Goal: Information Seeking & Learning: Learn about a topic

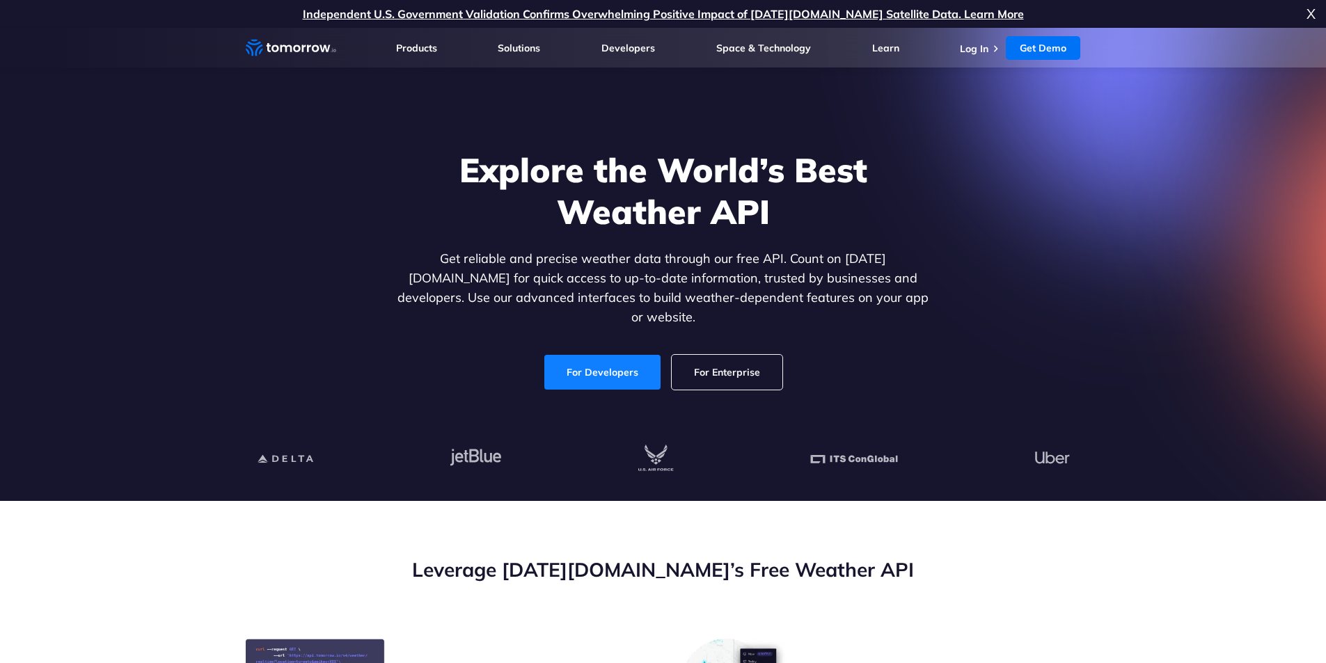
click at [578, 356] on link "For Developers" at bounding box center [602, 372] width 116 height 35
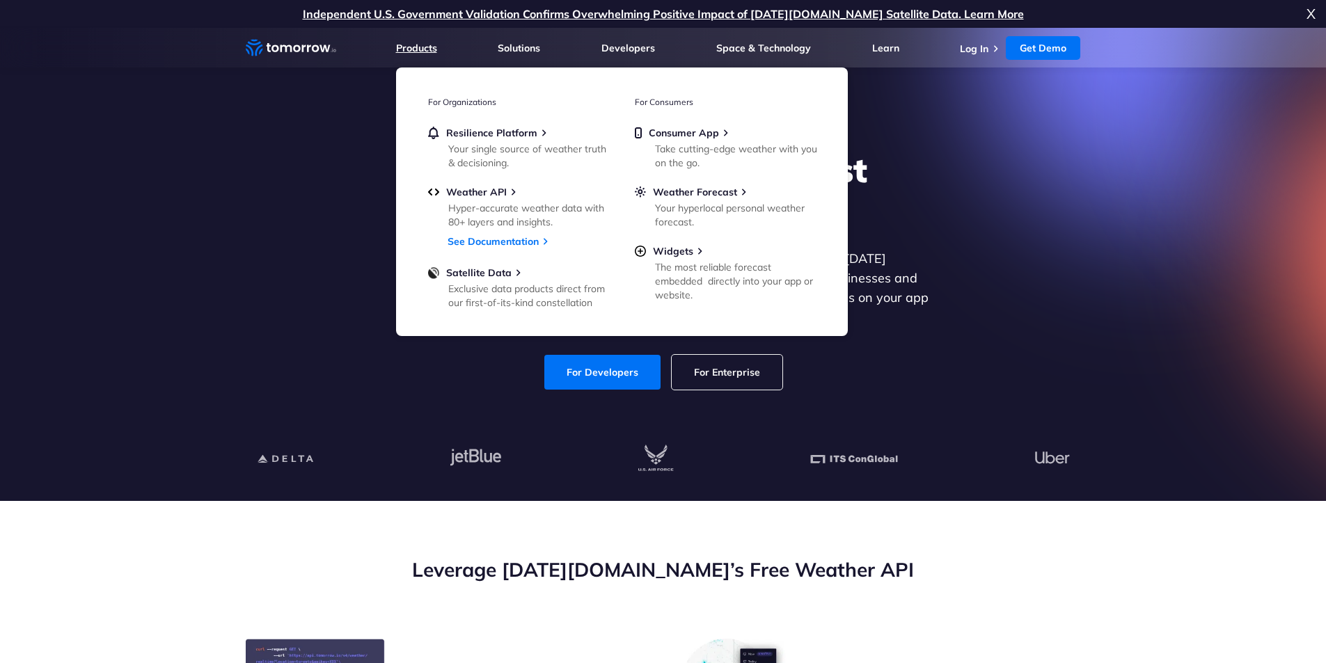
click at [416, 51] on link "Products" at bounding box center [416, 48] width 41 height 13
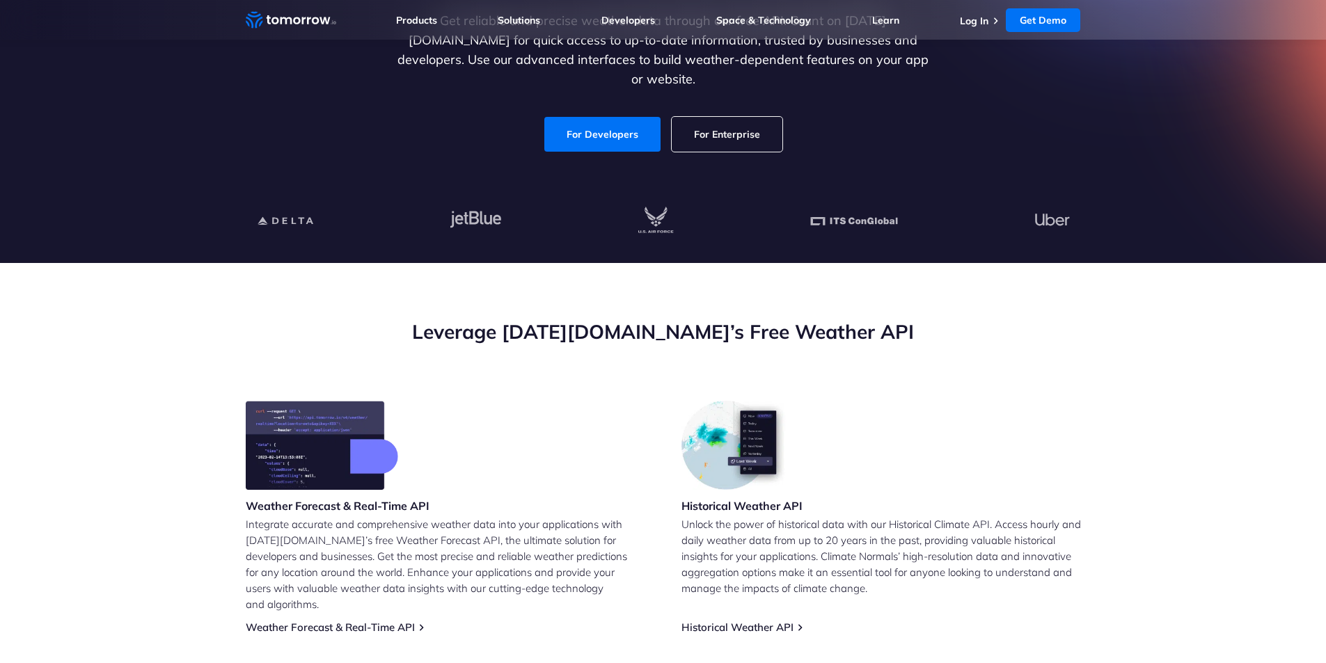
scroll to position [237, 0]
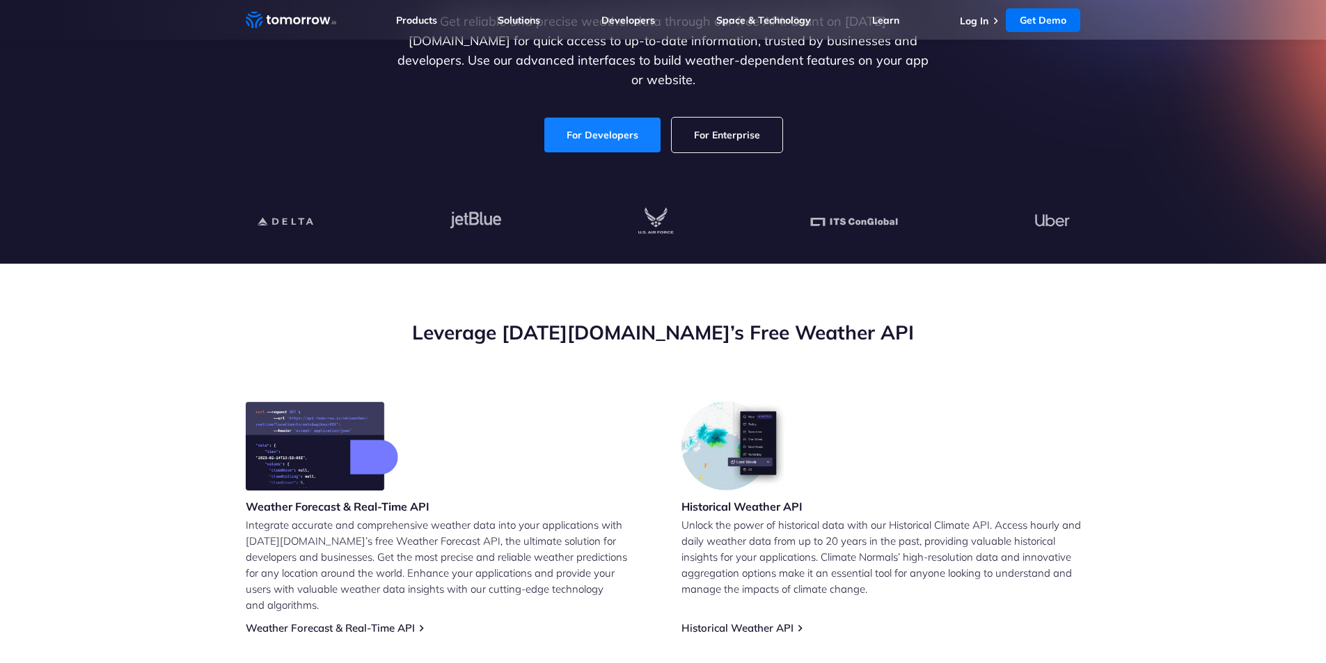
click at [599, 127] on link "For Developers" at bounding box center [602, 135] width 116 height 35
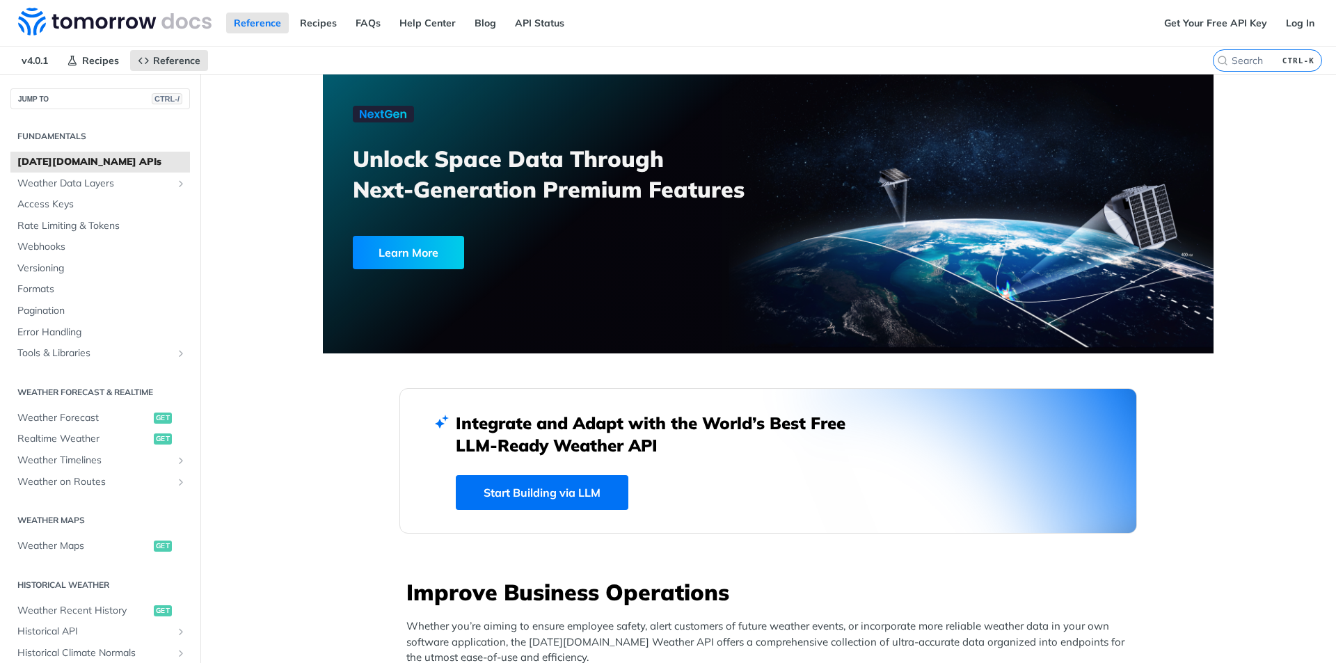
click at [501, 486] on link "Start Building via LLM" at bounding box center [542, 492] width 173 height 35
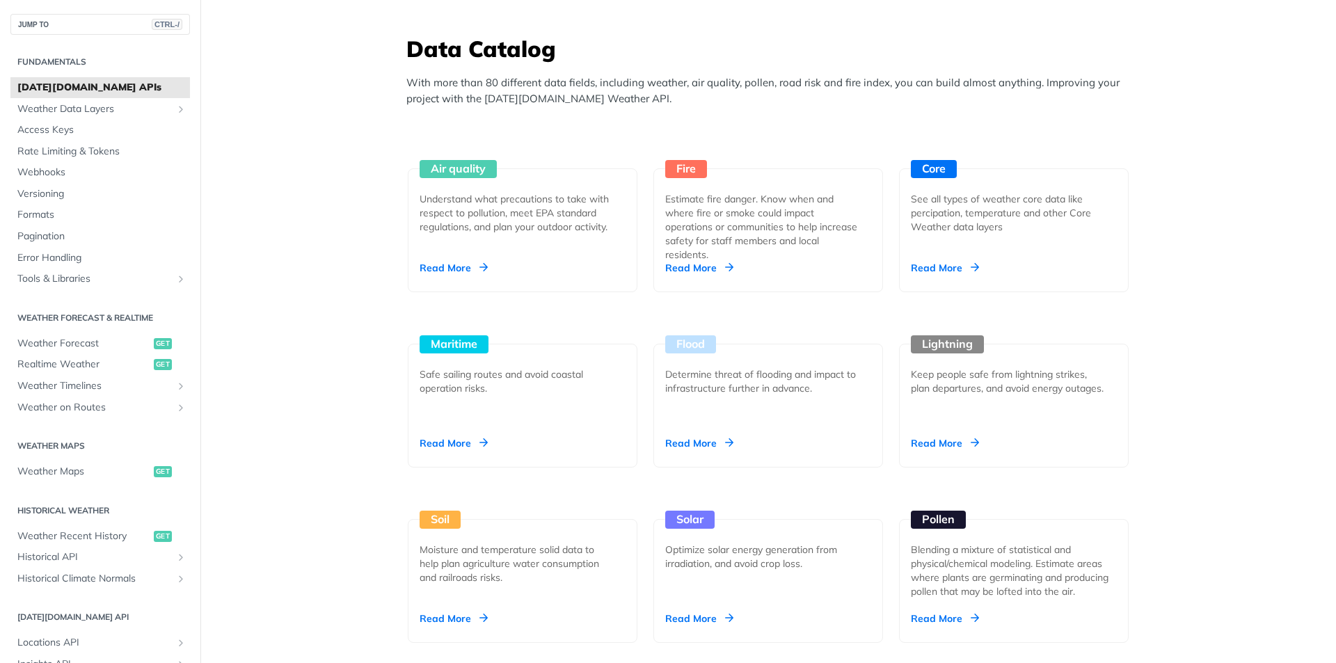
scroll to position [1207, 0]
